Goal: Transaction & Acquisition: Purchase product/service

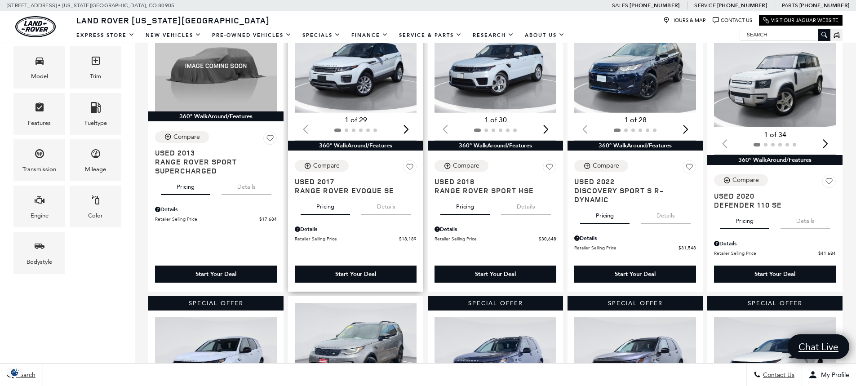
scroll to position [225, 0]
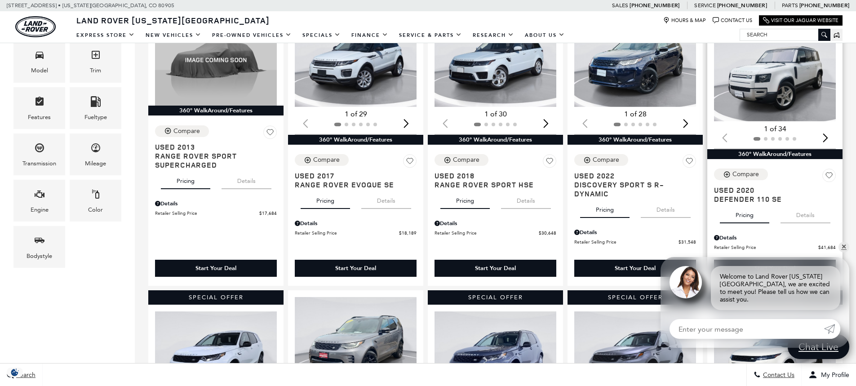
click at [831, 139] on div "Next slide" at bounding box center [825, 138] width 12 height 20
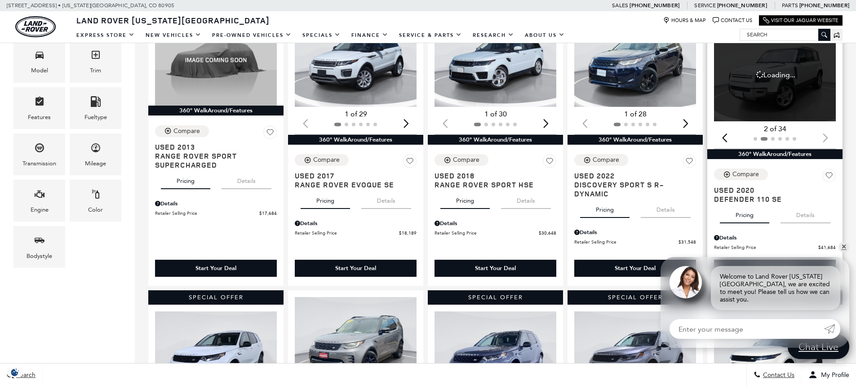
click at [831, 139] on div at bounding box center [775, 139] width 122 height 10
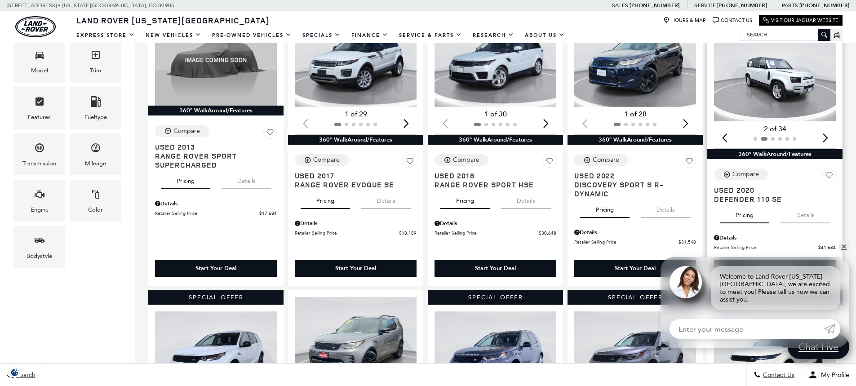
click at [782, 75] on img "2 / 6" at bounding box center [775, 75] width 123 height 93
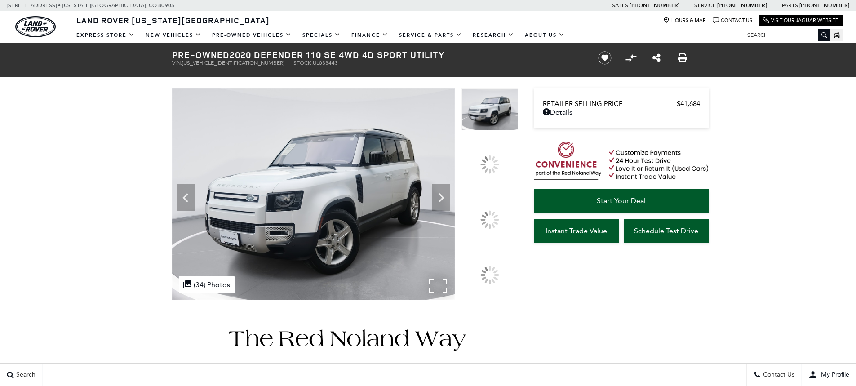
click at [220, 293] on div ".cls-1, .cls-3 { fill: #c50033; } .cls-1 { clip-rule: evenodd; } .cls-2 { clip-…" at bounding box center [207, 285] width 56 height 18
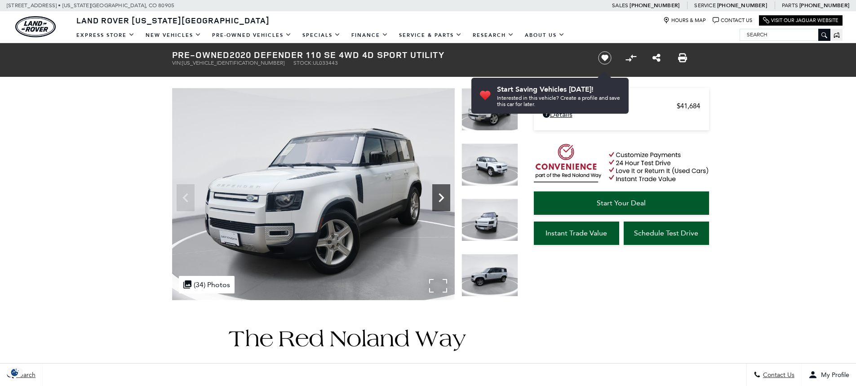
click at [438, 199] on icon "Next" at bounding box center [441, 198] width 18 height 18
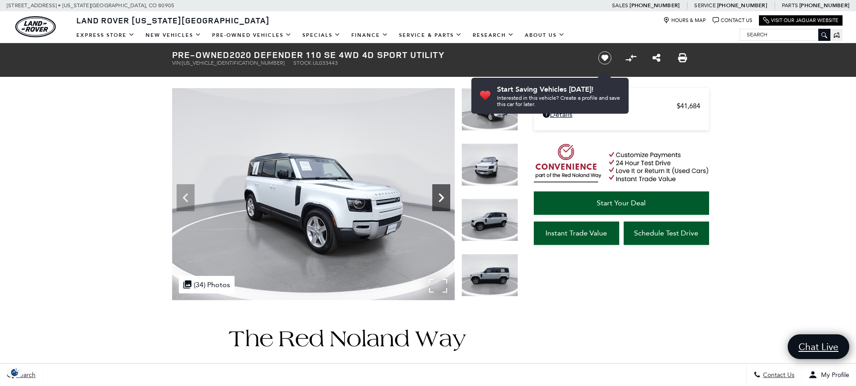
click at [440, 199] on icon "Next" at bounding box center [441, 198] width 18 height 18
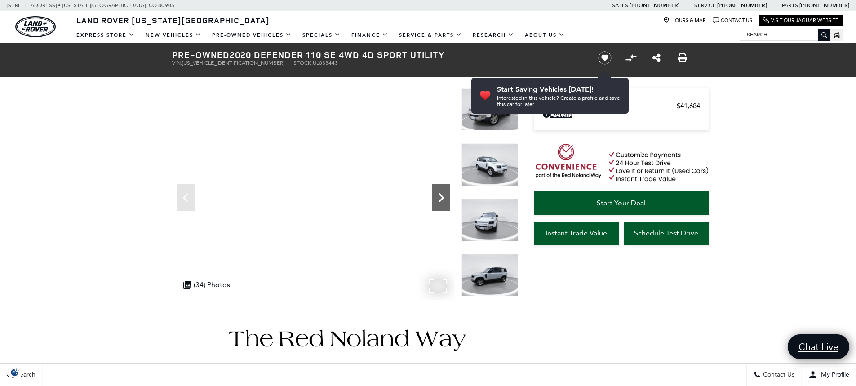
click at [444, 198] on icon "Next" at bounding box center [441, 198] width 18 height 18
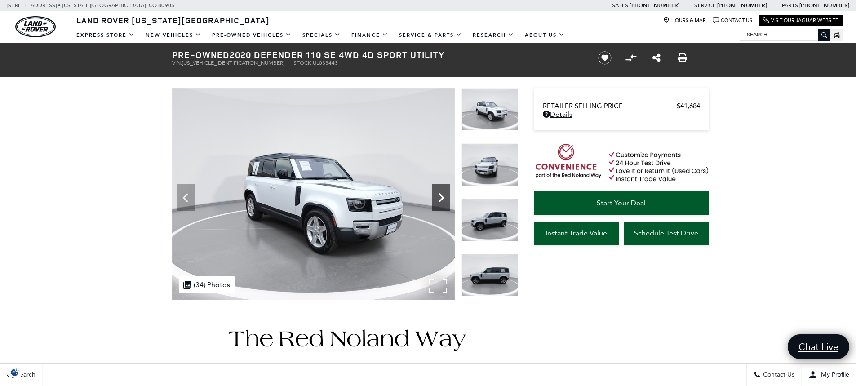
click at [444, 198] on icon "Next" at bounding box center [441, 198] width 18 height 18
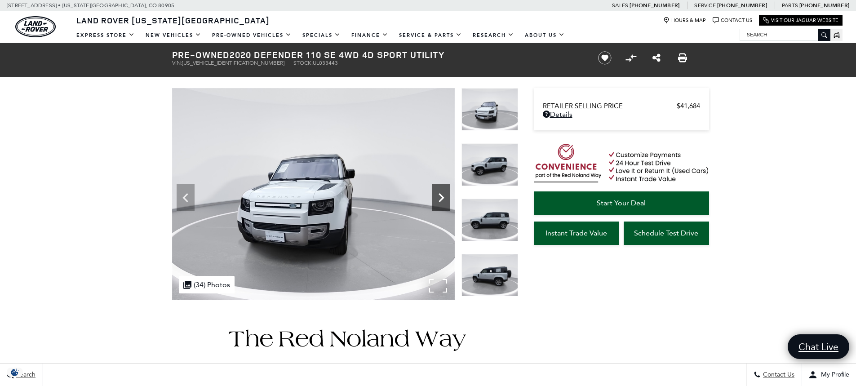
click at [444, 198] on icon "Next" at bounding box center [441, 198] width 18 height 18
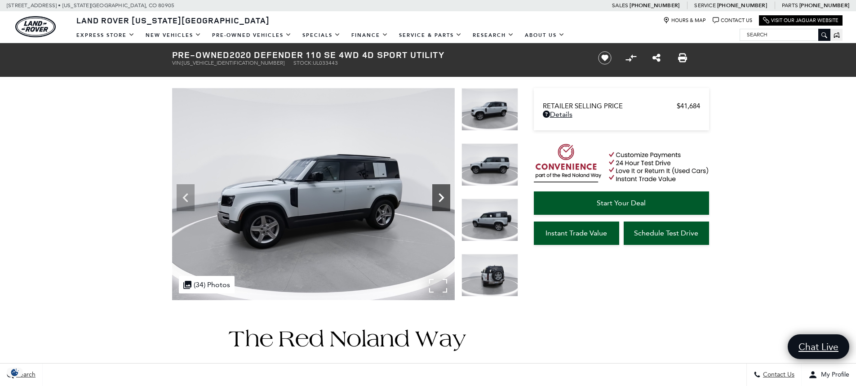
click at [445, 198] on icon "Next" at bounding box center [441, 198] width 18 height 18
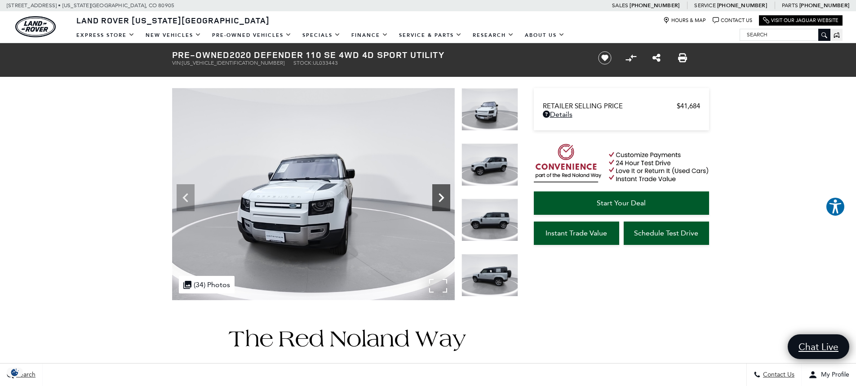
click at [445, 198] on icon "Next" at bounding box center [441, 198] width 18 height 18
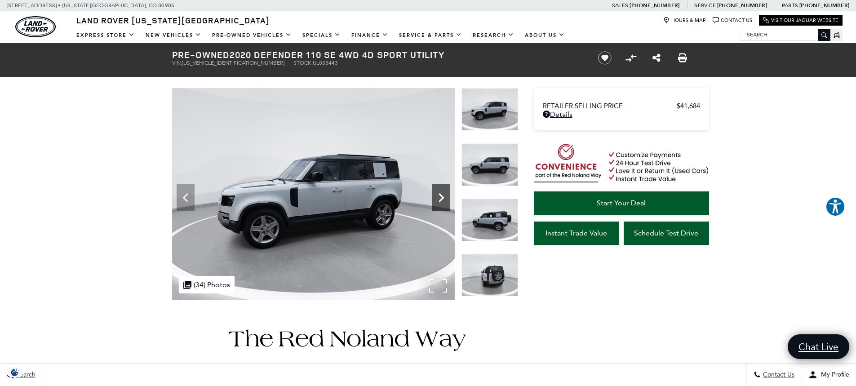
click at [445, 198] on icon "Next" at bounding box center [441, 198] width 18 height 18
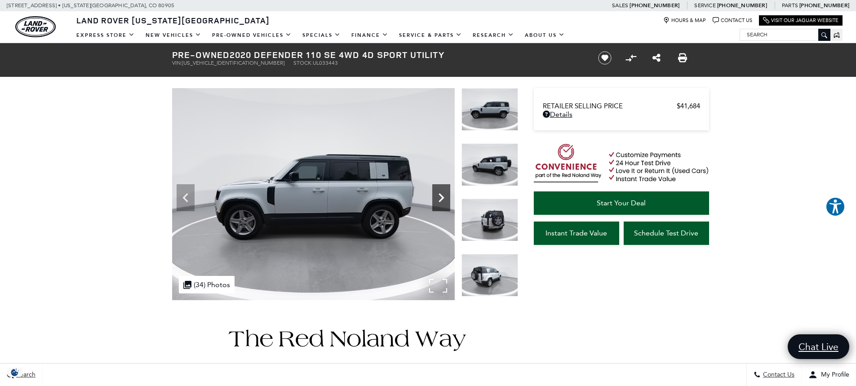
click at [446, 198] on icon "Next" at bounding box center [441, 198] width 18 height 18
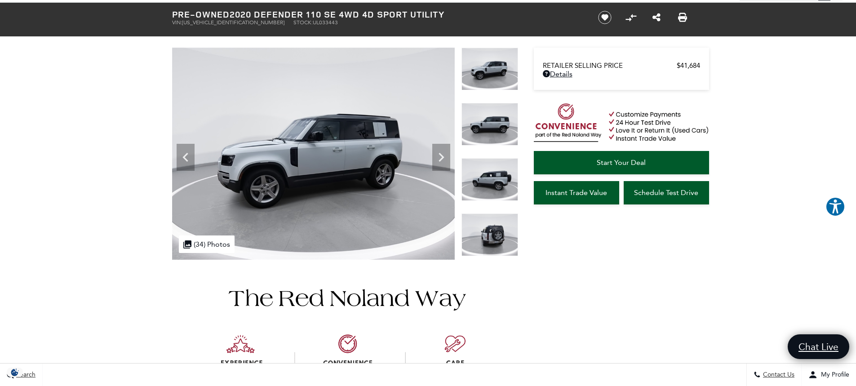
scroll to position [135, 0]
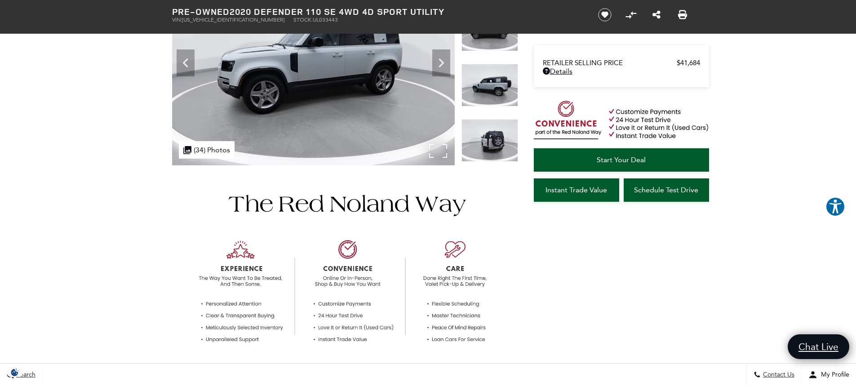
click at [212, 149] on div ".cls-1, .cls-3 { fill: #c50033; } .cls-1 { clip-rule: evenodd; } .cls-2 { clip-…" at bounding box center [207, 150] width 56 height 18
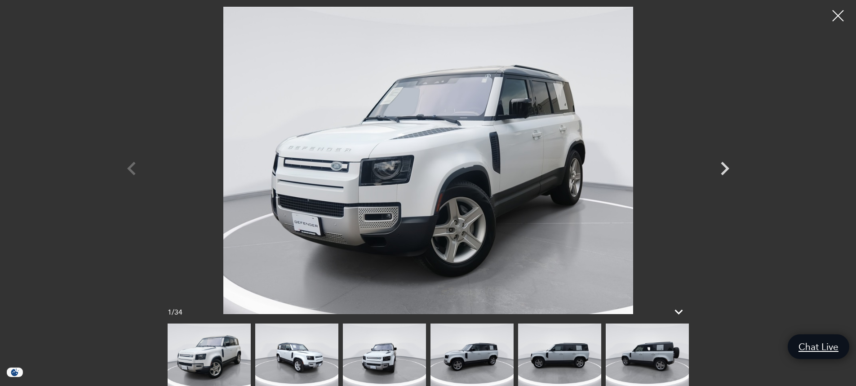
scroll to position [180, 0]
click at [553, 347] on img at bounding box center [559, 354] width 83 height 62
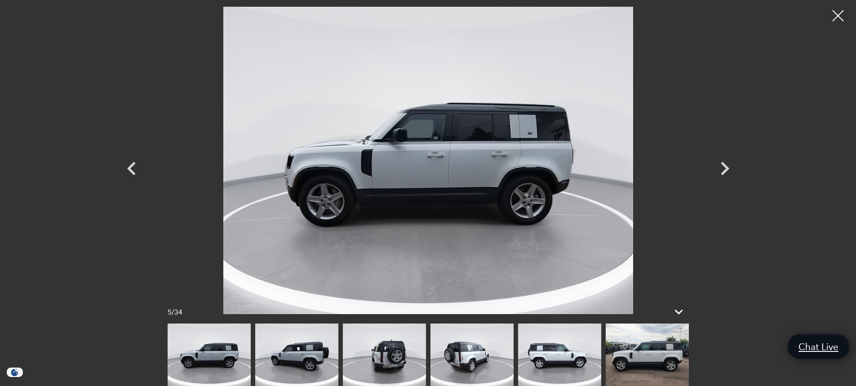
click at [621, 351] on img at bounding box center [646, 354] width 83 height 62
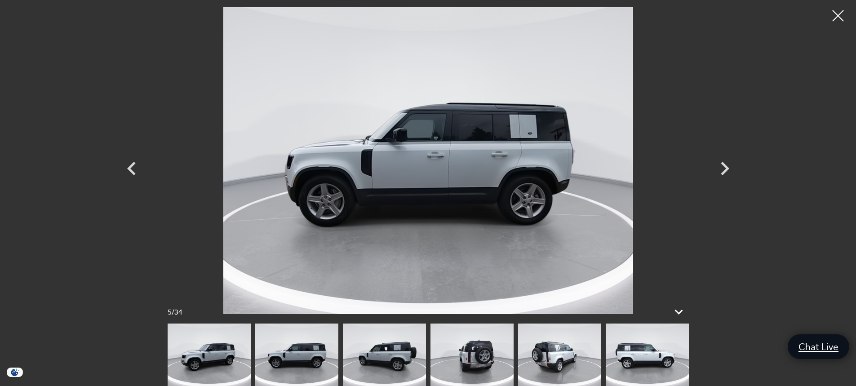
scroll to position [539, 0]
click at [728, 170] on icon "Next" at bounding box center [724, 168] width 27 height 27
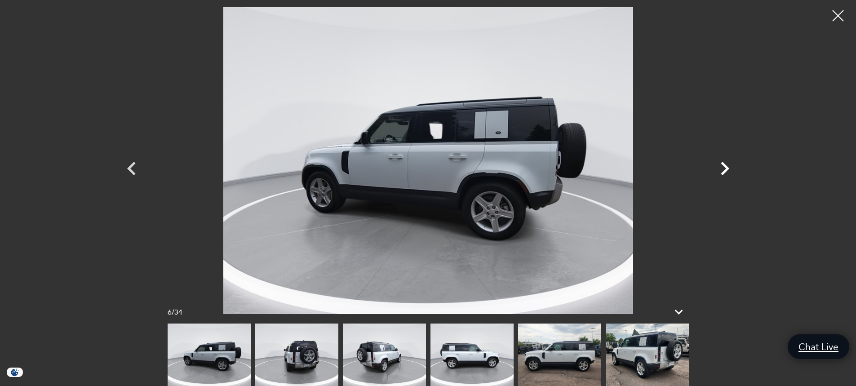
click at [726, 170] on icon "Next" at bounding box center [724, 168] width 9 height 13
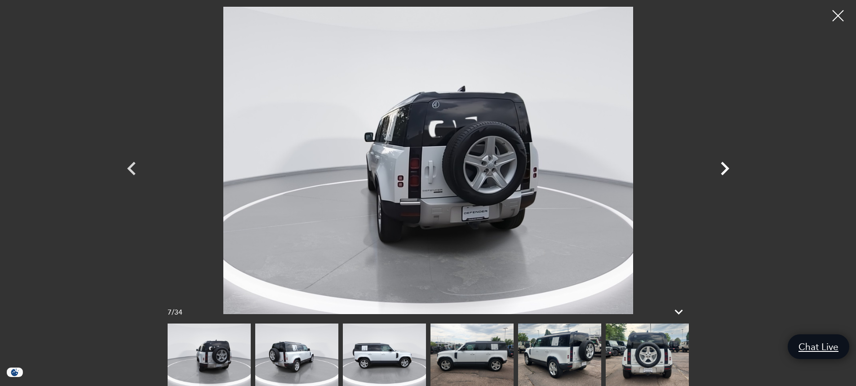
click at [725, 170] on icon "Next" at bounding box center [724, 168] width 9 height 13
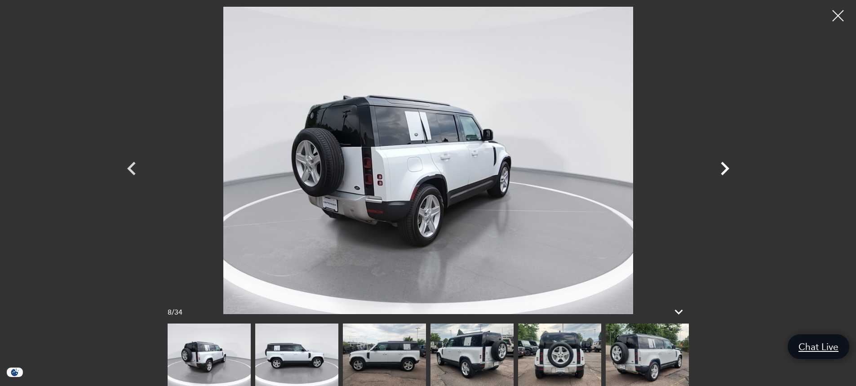
click at [725, 170] on icon "Next" at bounding box center [724, 168] width 9 height 13
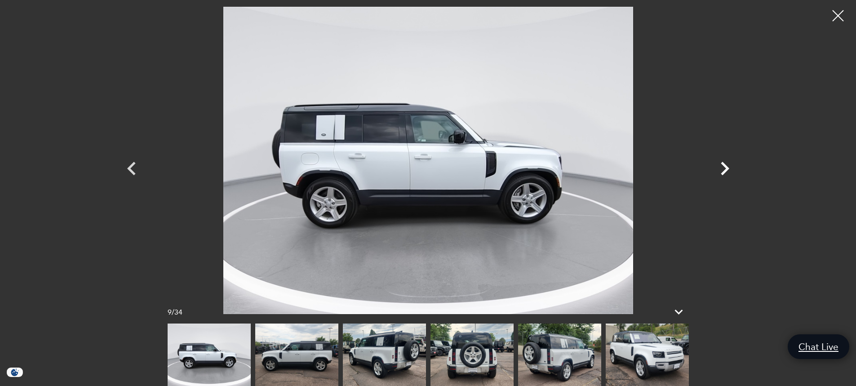
click at [724, 171] on icon "Next" at bounding box center [724, 168] width 9 height 13
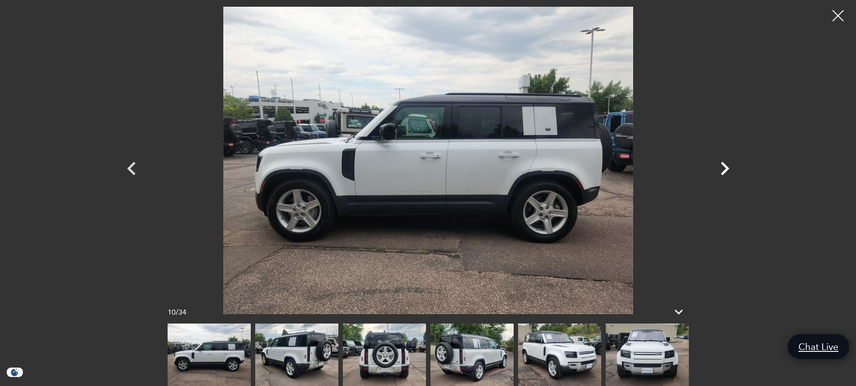
click at [724, 171] on icon "Next" at bounding box center [724, 168] width 9 height 13
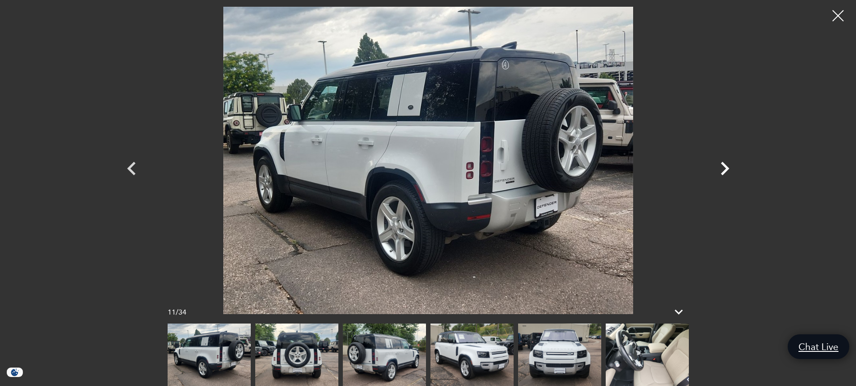
click at [723, 171] on icon "Next" at bounding box center [724, 168] width 27 height 27
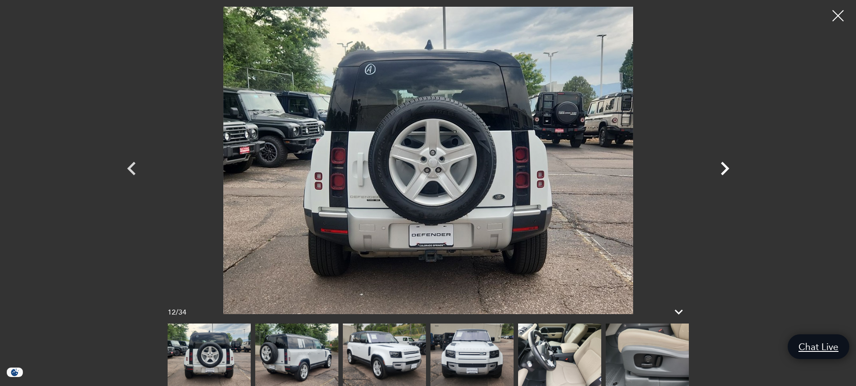
click at [723, 171] on icon "Next" at bounding box center [724, 168] width 27 height 27
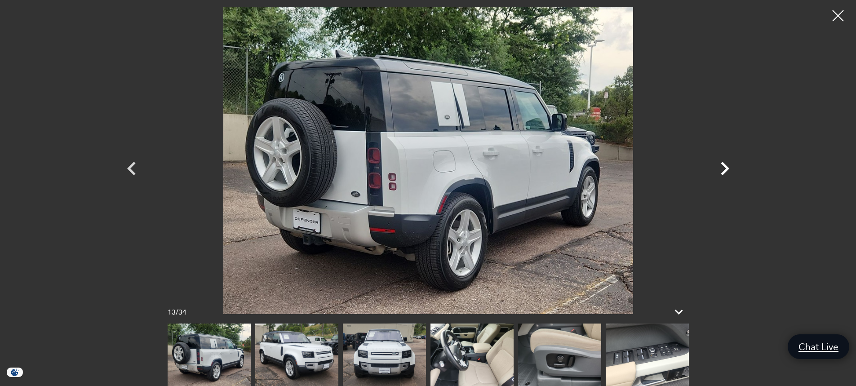
click at [723, 171] on icon "Next" at bounding box center [724, 168] width 27 height 27
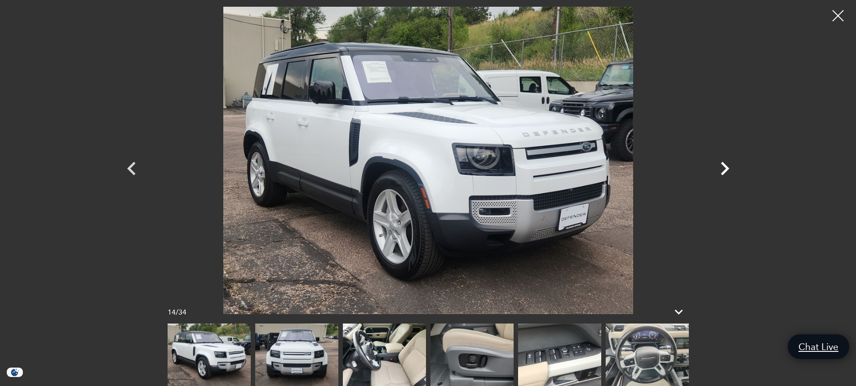
click at [723, 171] on icon "Next" at bounding box center [724, 168] width 27 height 27
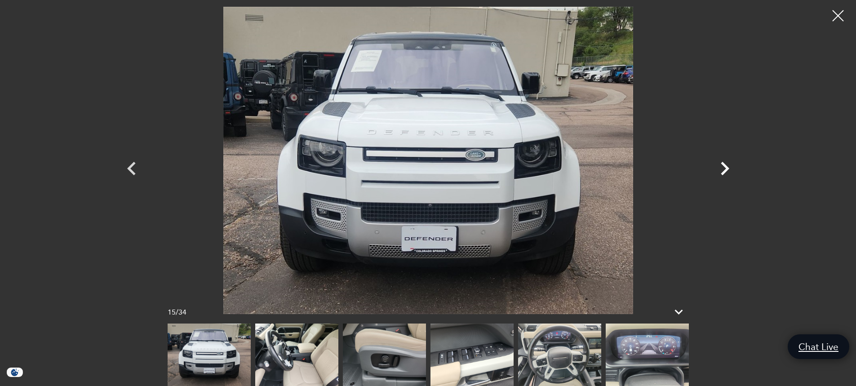
click at [723, 171] on icon "Next" at bounding box center [724, 168] width 27 height 27
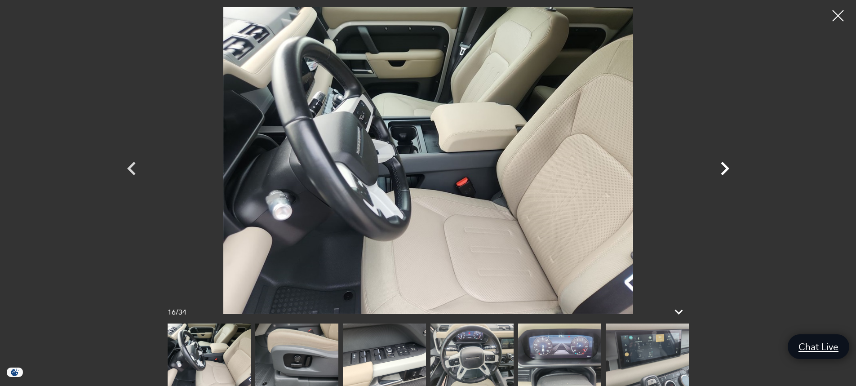
click at [723, 171] on icon "Next" at bounding box center [724, 168] width 27 height 27
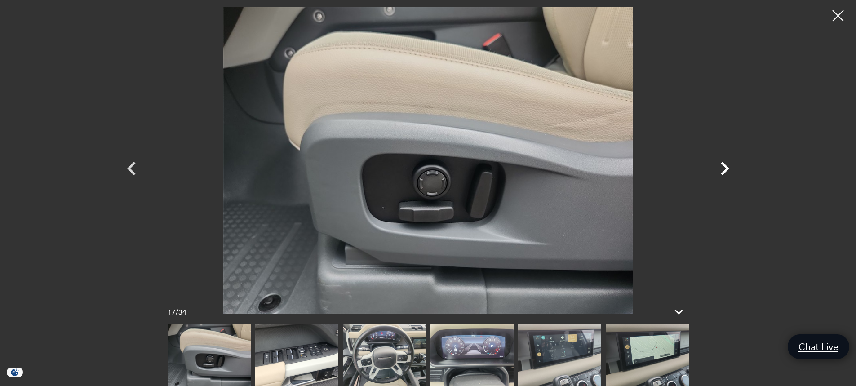
click at [723, 171] on icon "Next" at bounding box center [724, 168] width 27 height 27
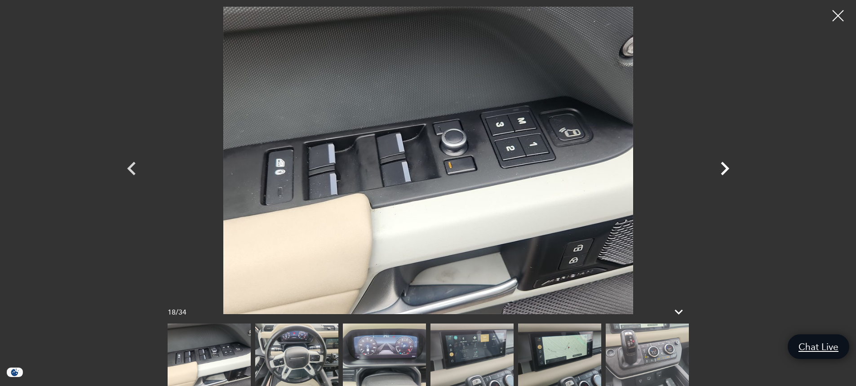
click at [723, 171] on icon "Next" at bounding box center [724, 168] width 27 height 27
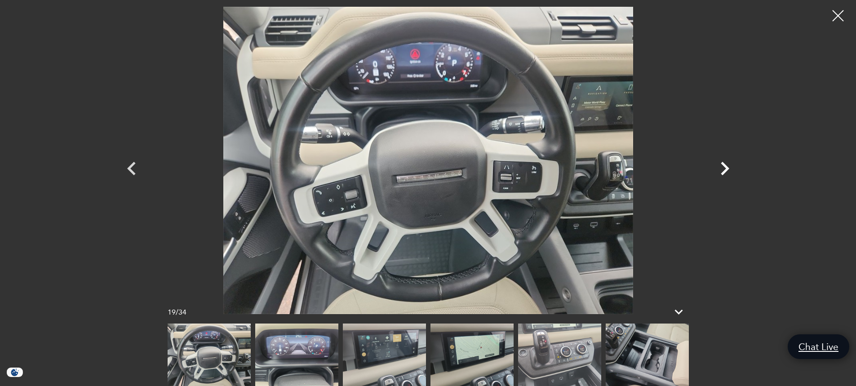
click at [723, 171] on icon "Next" at bounding box center [724, 168] width 27 height 27
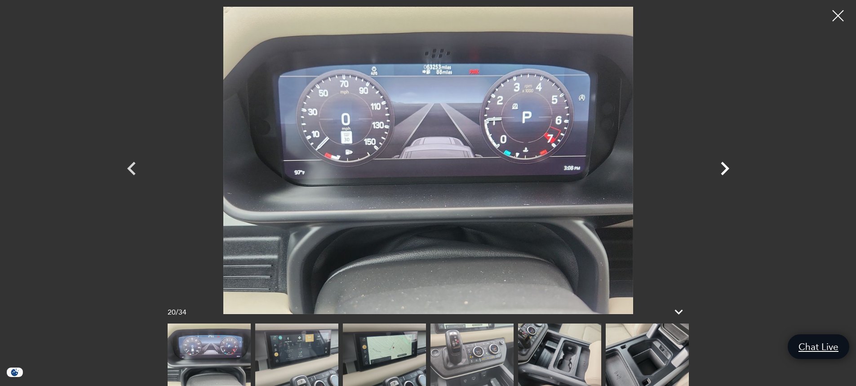
click at [723, 171] on icon "Next" at bounding box center [724, 168] width 27 height 27
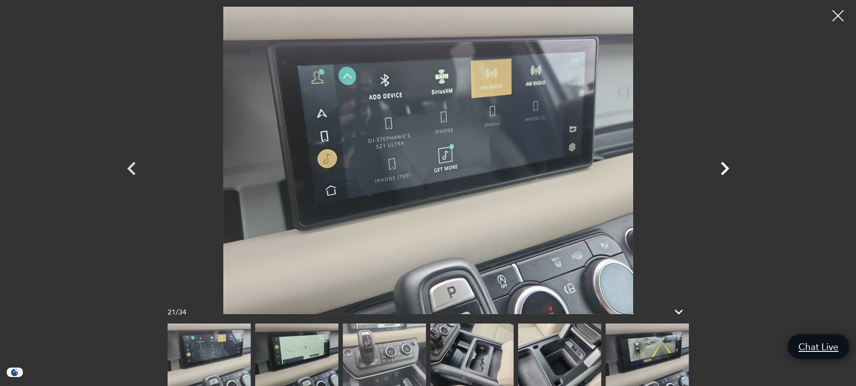
click at [723, 171] on icon "Next" at bounding box center [724, 168] width 27 height 27
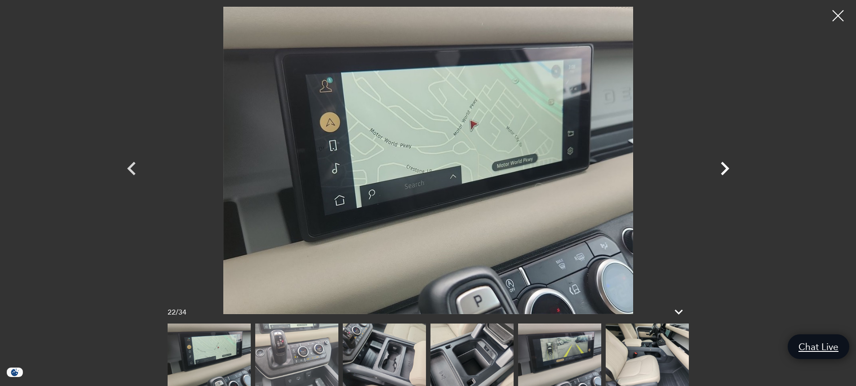
click at [720, 171] on icon "Next" at bounding box center [724, 168] width 27 height 27
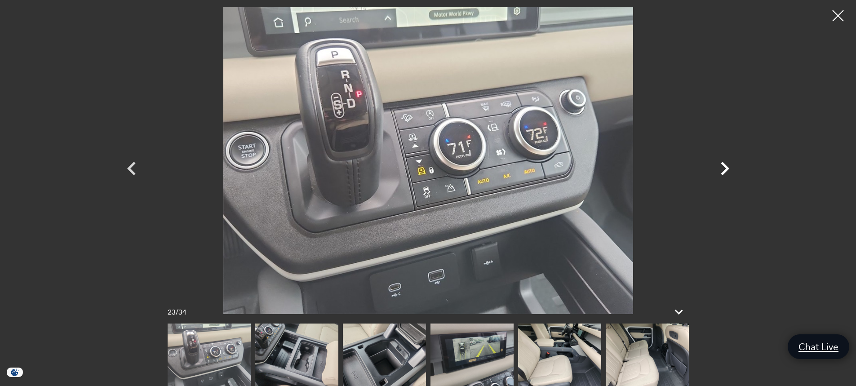
click at [720, 171] on icon "Next" at bounding box center [724, 168] width 27 height 27
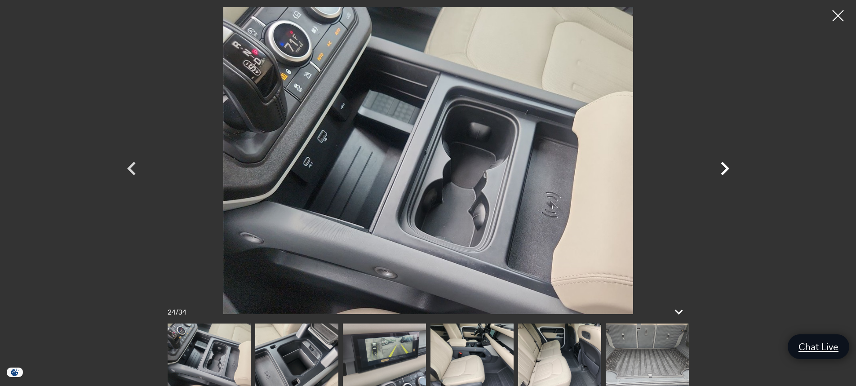
click at [720, 171] on icon "Next" at bounding box center [724, 168] width 27 height 27
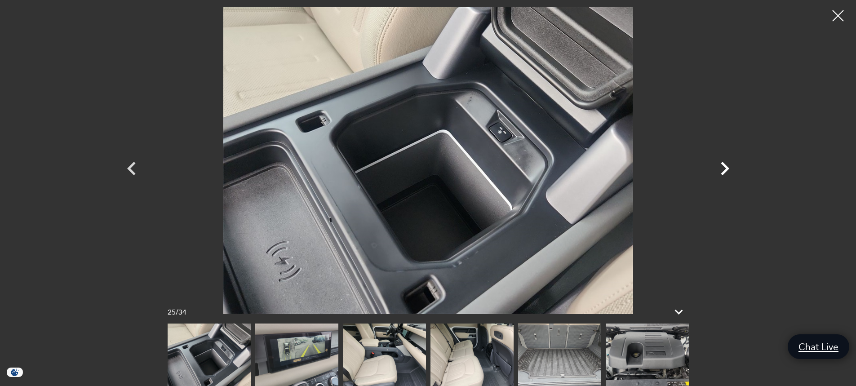
click at [720, 171] on icon "Next" at bounding box center [724, 168] width 27 height 27
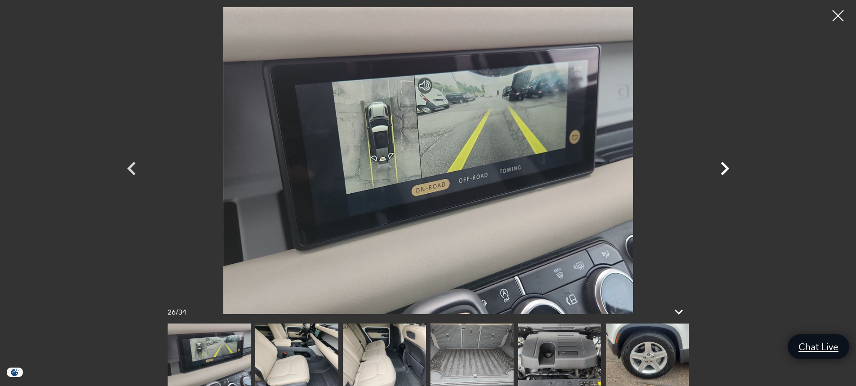
click at [720, 171] on icon "Next" at bounding box center [724, 168] width 27 height 27
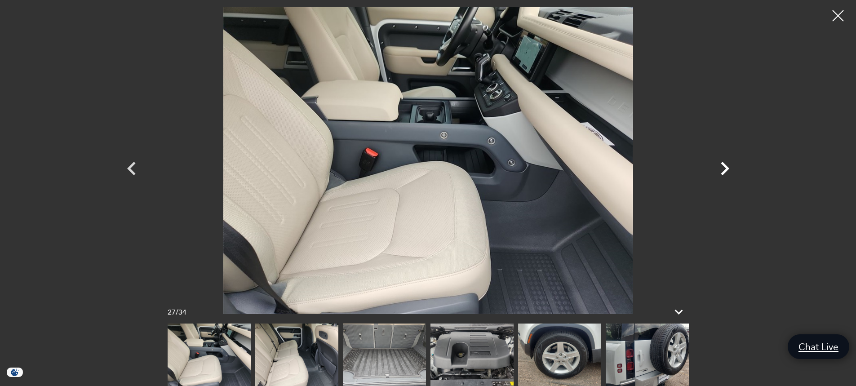
click at [720, 171] on icon "Next" at bounding box center [724, 168] width 27 height 27
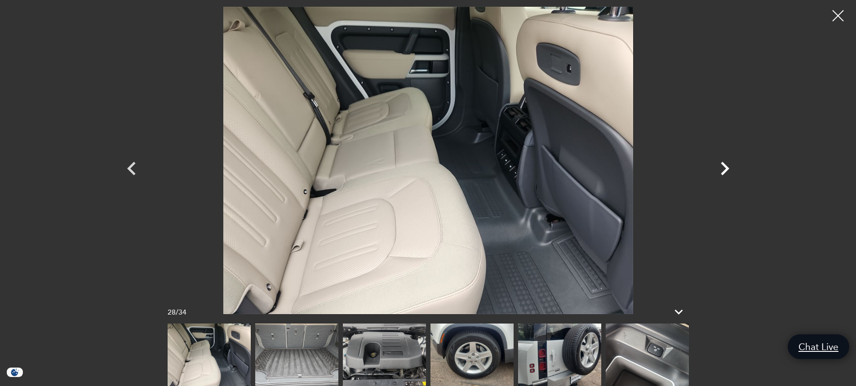
click at [720, 171] on icon "Next" at bounding box center [724, 168] width 27 height 27
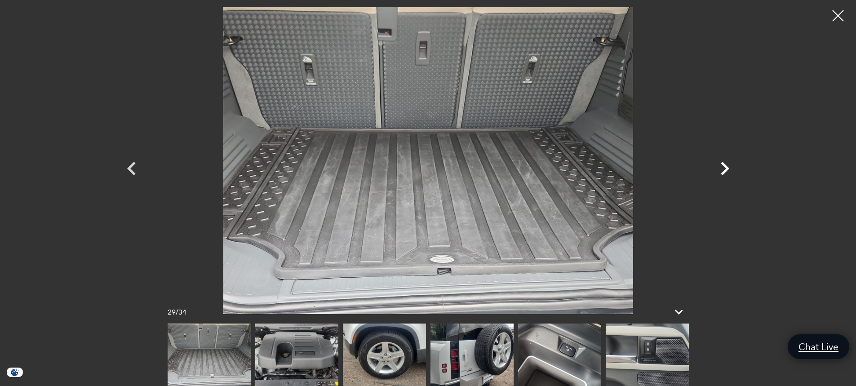
click at [720, 171] on icon "Next" at bounding box center [724, 168] width 27 height 27
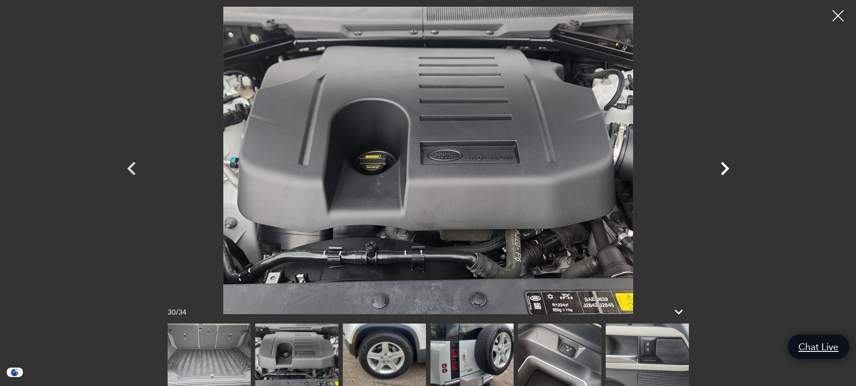
click at [720, 171] on icon "Next" at bounding box center [724, 168] width 27 height 27
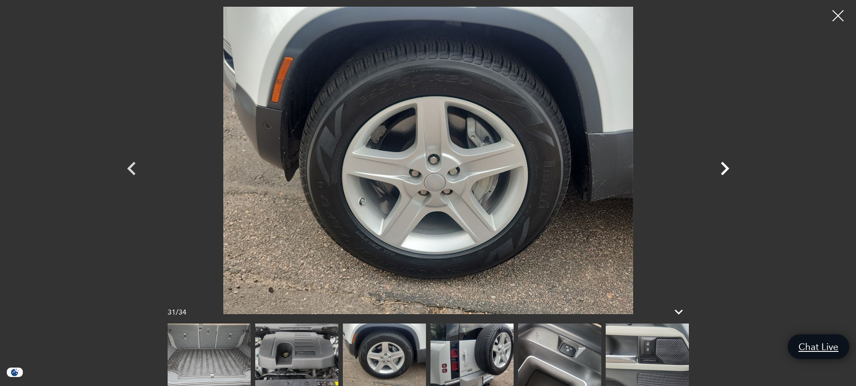
click at [720, 171] on icon "Next" at bounding box center [724, 168] width 27 height 27
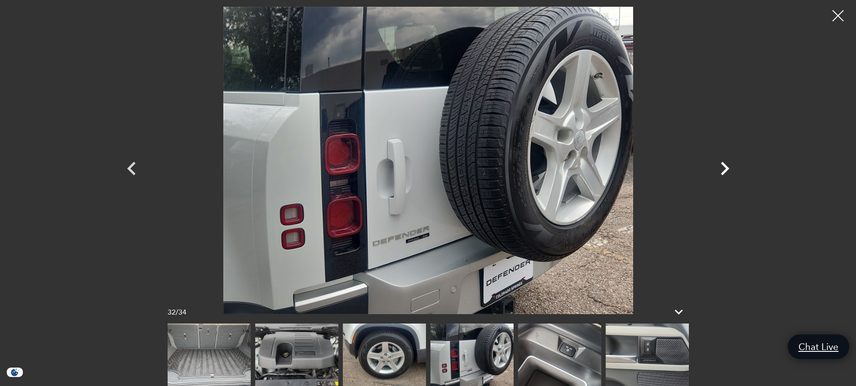
click at [720, 171] on icon "Next" at bounding box center [724, 168] width 27 height 27
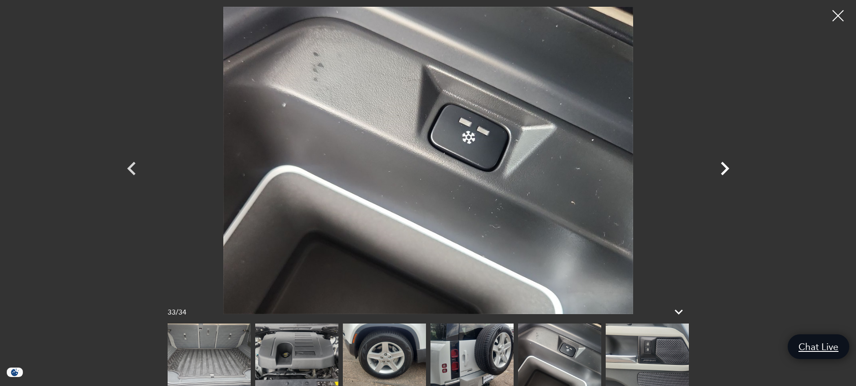
click at [720, 171] on icon "Next" at bounding box center [724, 168] width 27 height 27
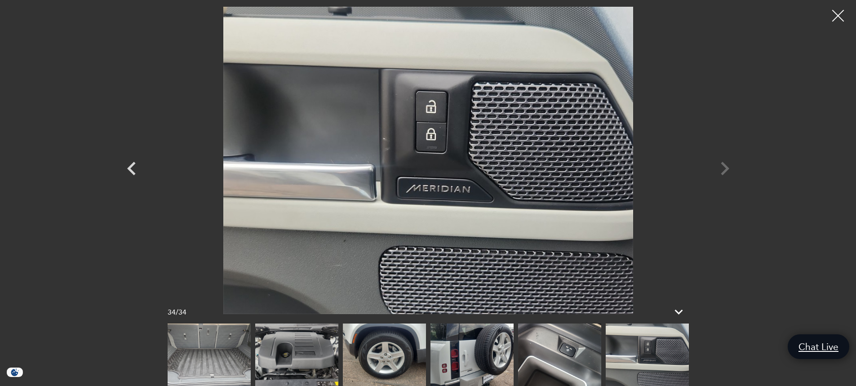
click at [838, 16] on div at bounding box center [838, 16] width 24 height 24
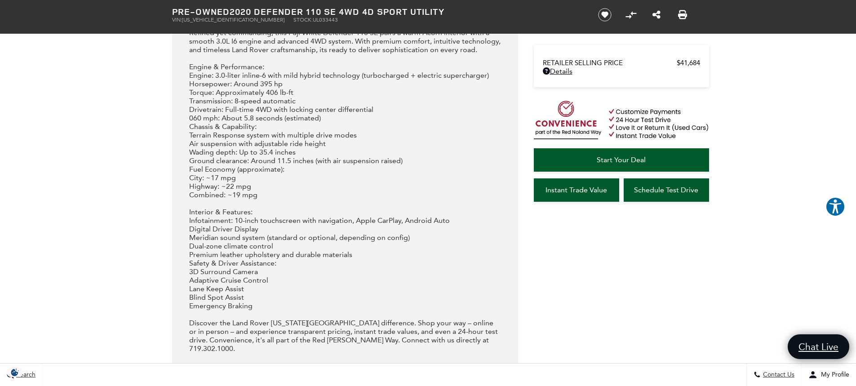
scroll to position [943, 0]
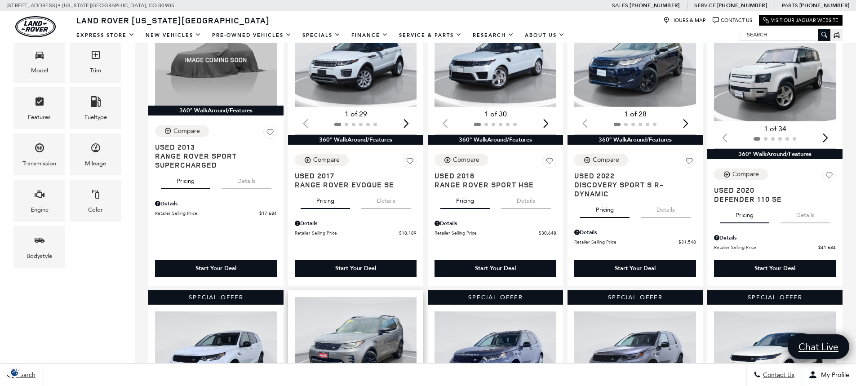
scroll to position [404, 0]
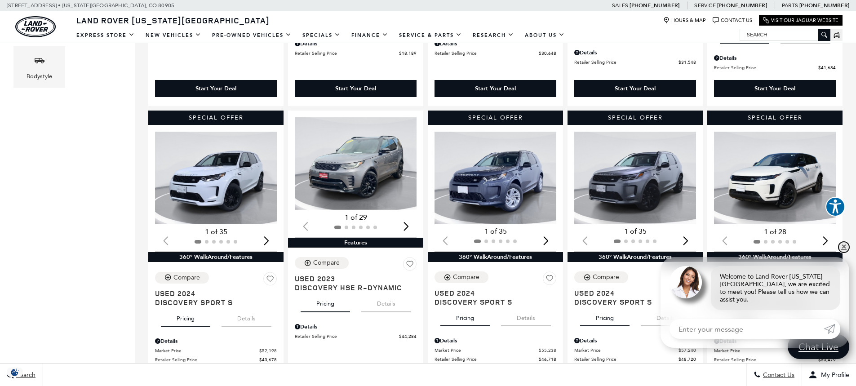
click at [841, 252] on link "✕" at bounding box center [843, 247] width 11 height 11
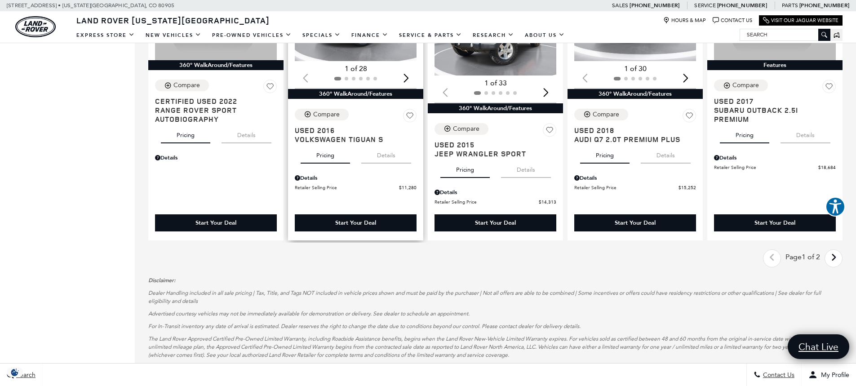
scroll to position [1168, 0]
